Goal: Navigation & Orientation: Find specific page/section

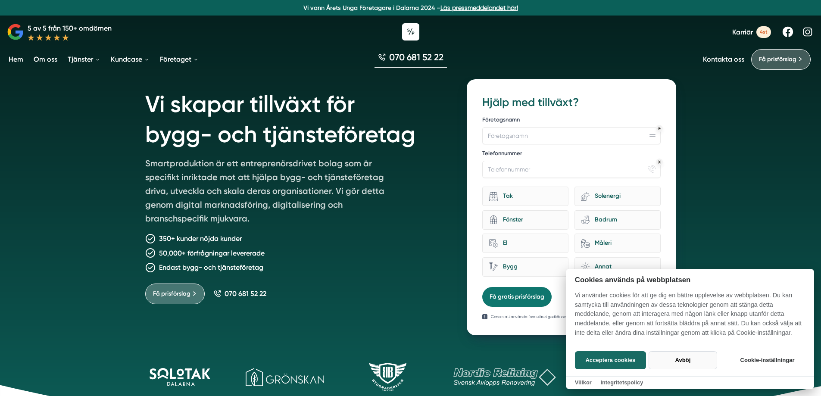
click at [687, 366] on button "Avböj" at bounding box center [683, 360] width 69 height 18
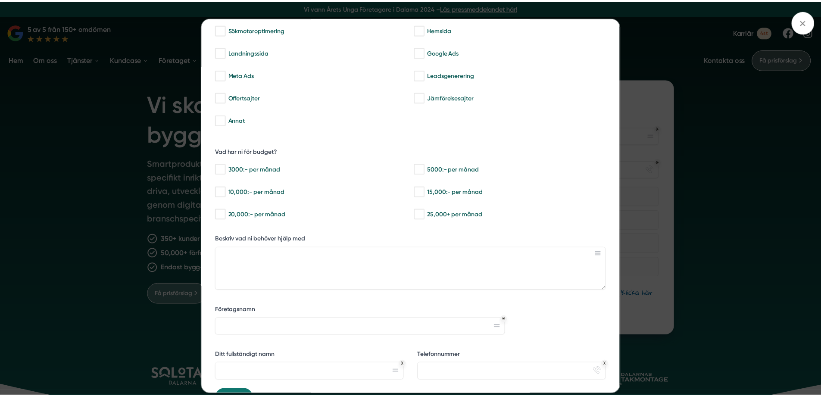
scroll to position [113, 0]
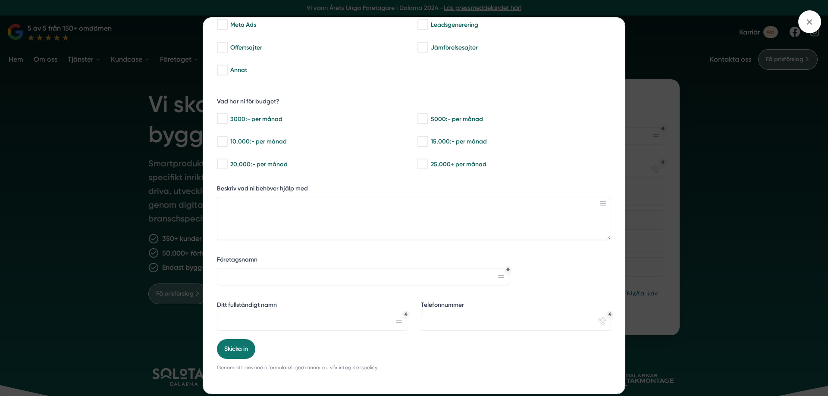
click at [71, 144] on div "bbc9b822-b2c6-488a-ab3e-9a2d59e49c7c Behöver du hjälp med trygg tillväxt? Vilka…" at bounding box center [414, 198] width 828 height 396
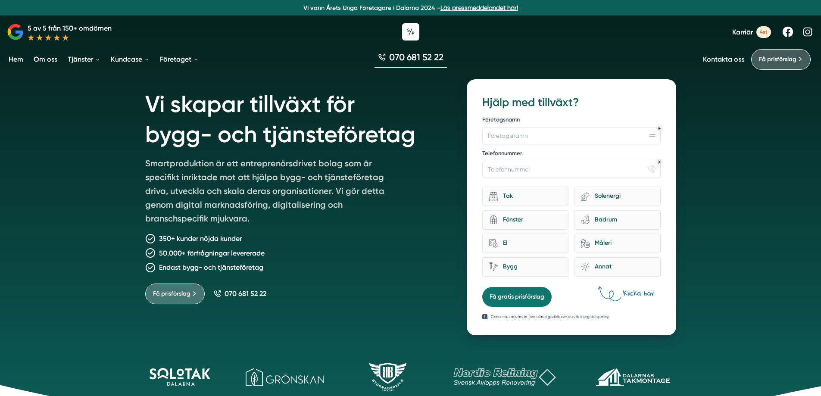
click at [53, 58] on link "Om oss" at bounding box center [45, 59] width 27 height 22
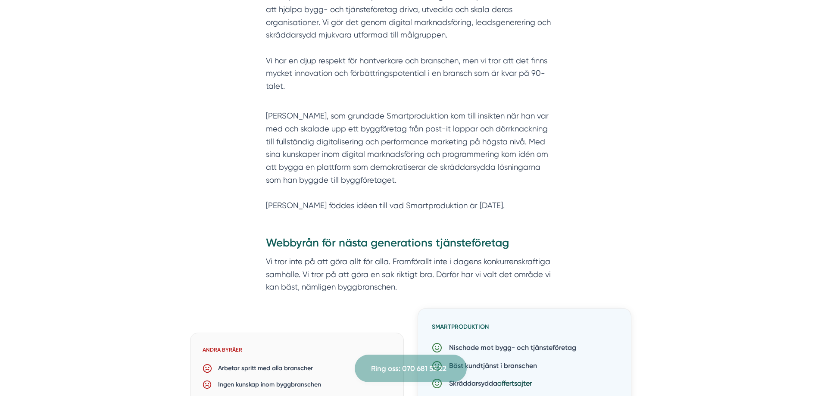
scroll to position [474, 0]
